Goal: Task Accomplishment & Management: Manage account settings

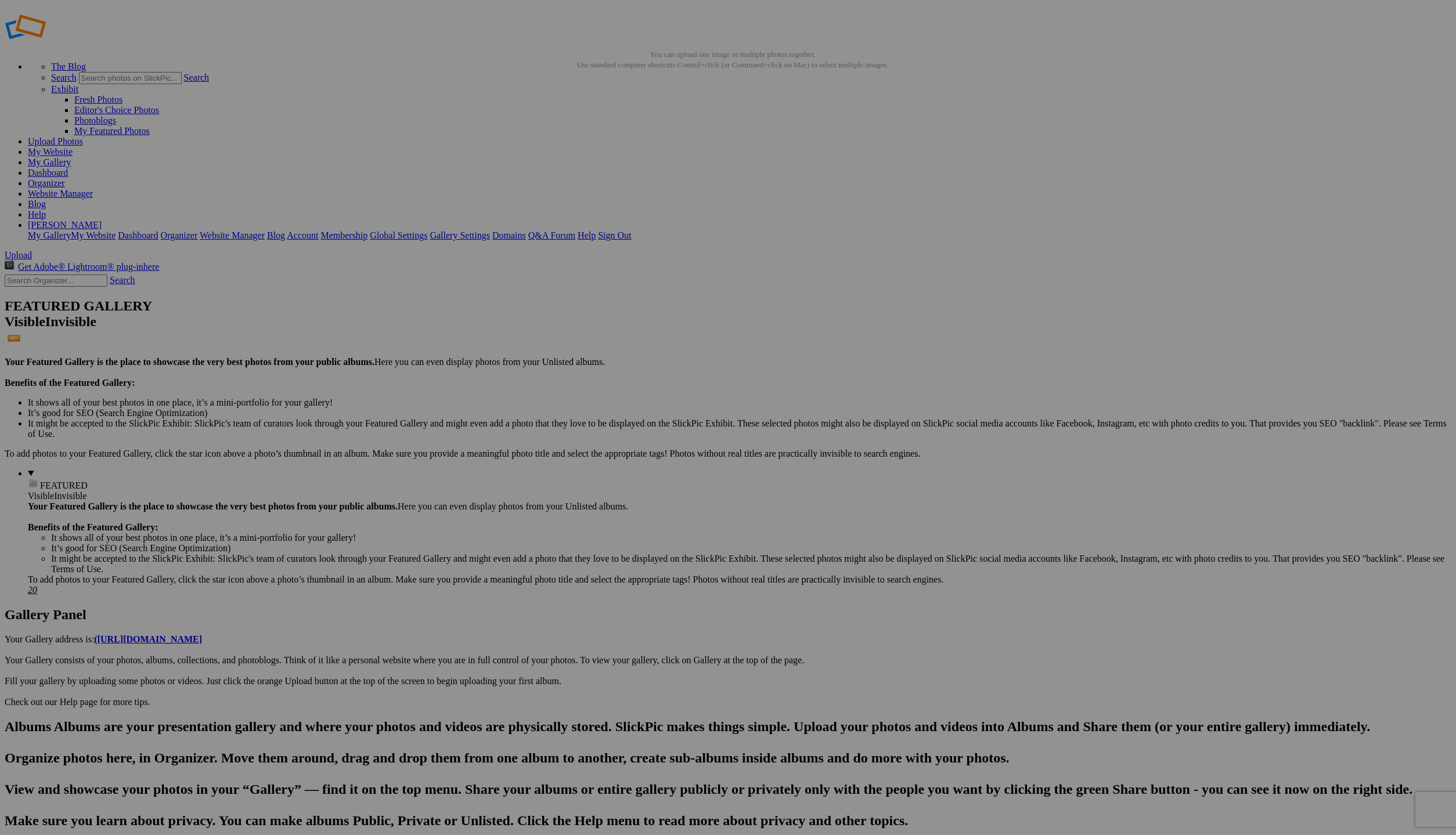
scroll to position [13, 0]
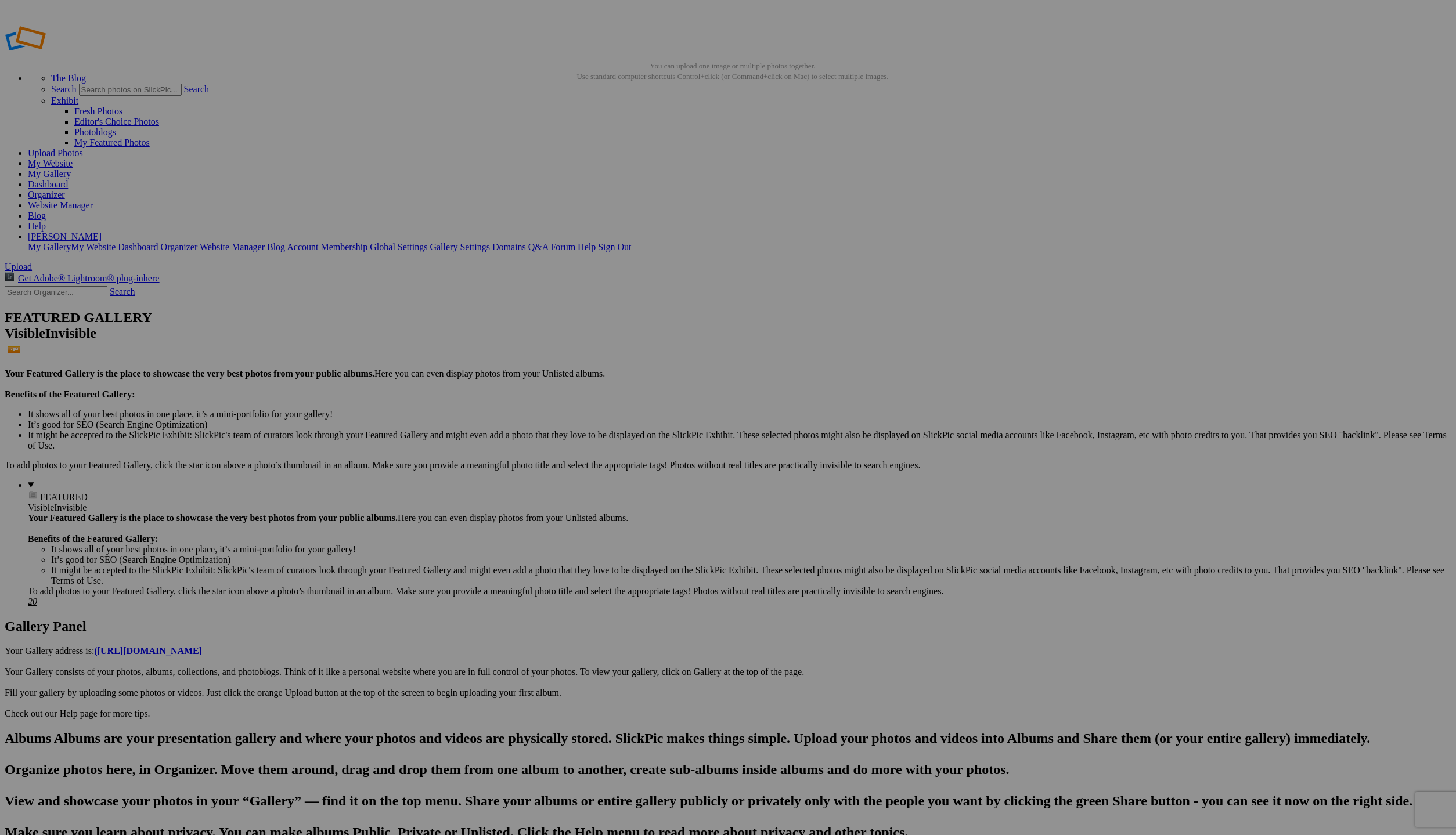
click at [23, 731] on h2 "Albums Albums are your presentation gallery and where your photos and videos ar…" at bounding box center [728, 785] width 1447 height 110
type input "Northern Ireland"
click at [696, 456] on div "Select album..." at bounding box center [635, 461] width 122 height 10
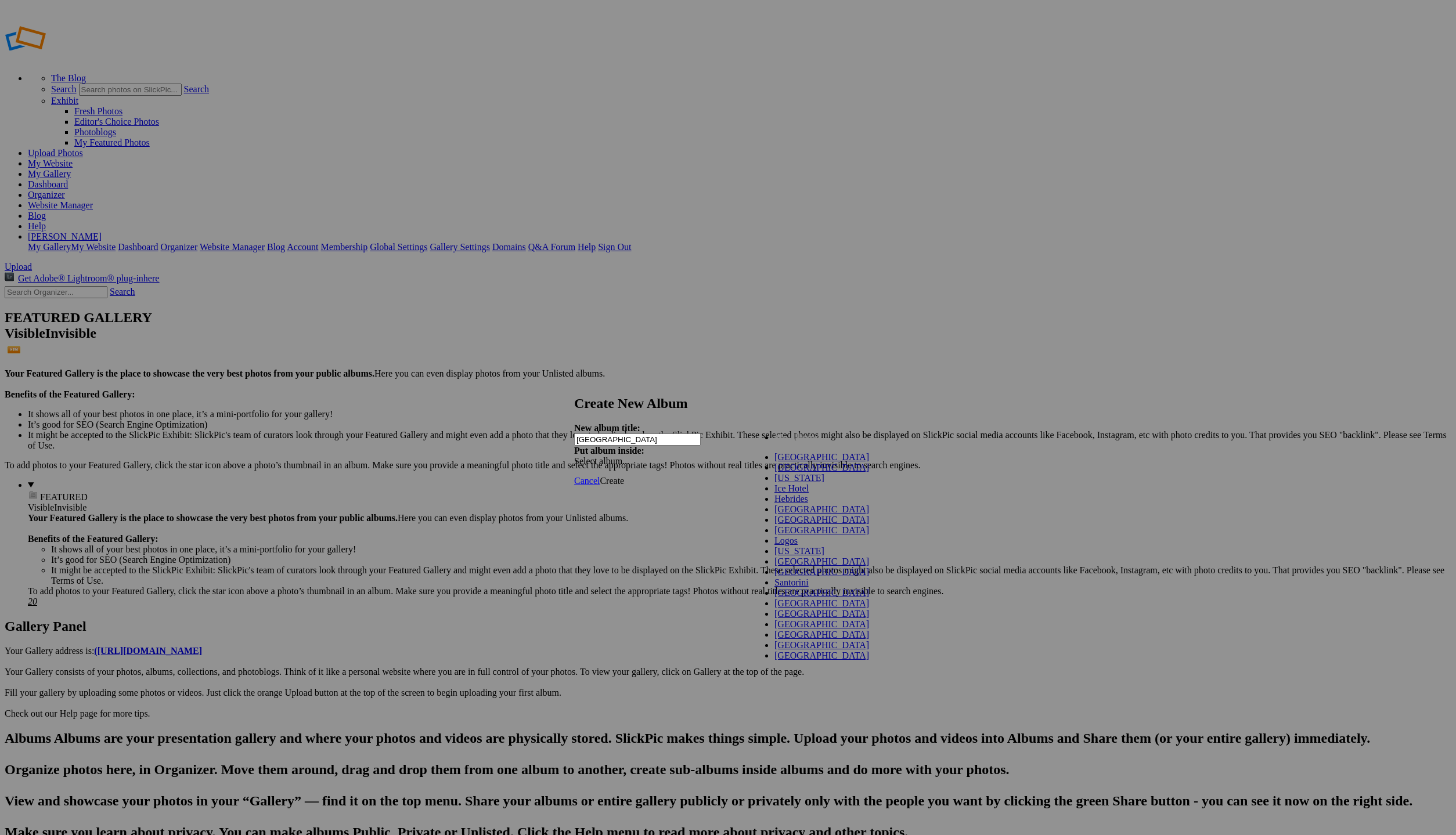
click at [788, 443] on li "My Albums" at bounding box center [825, 437] width 101 height 10
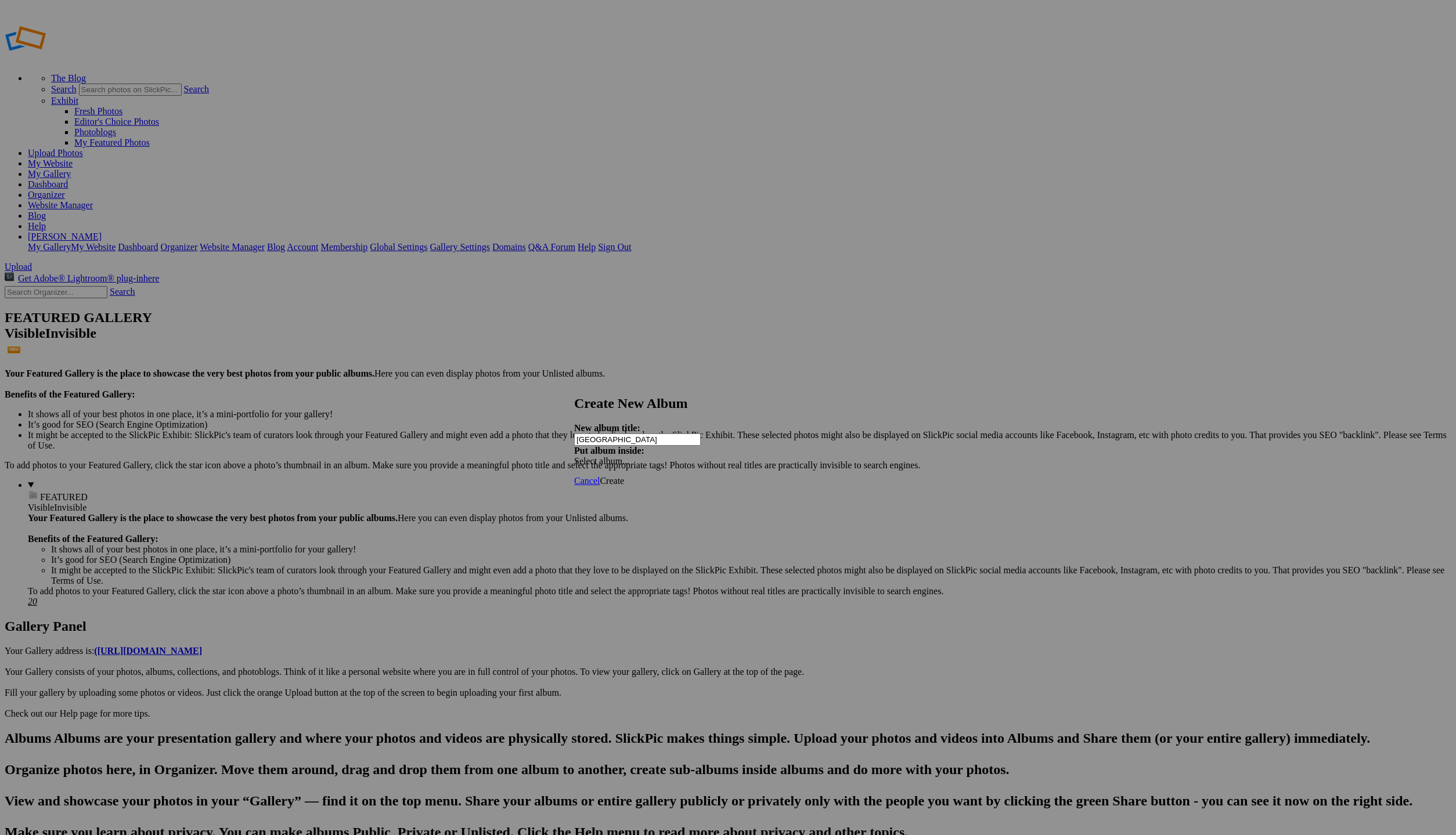
click at [624, 476] on span "Create" at bounding box center [612, 481] width 24 height 10
